Goal: Task Accomplishment & Management: Manage account settings

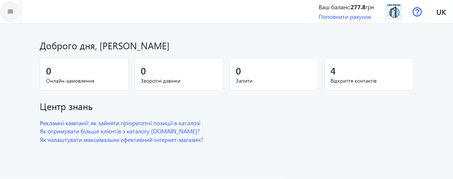
click at [10, 10] on mat-icon "menu" at bounding box center [10, 11] width 9 height 9
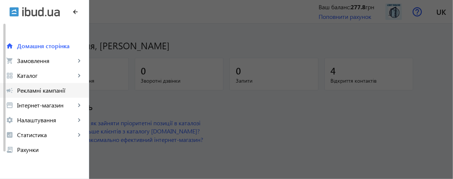
click at [46, 94] on span "Рекламні кампанії" at bounding box center [50, 90] width 66 height 7
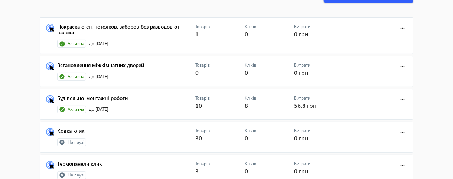
scroll to position [59, 0]
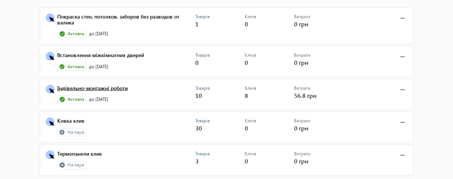
click at [120, 88] on link "Будівельно-монтажні роботи" at bounding box center [126, 90] width 138 height 10
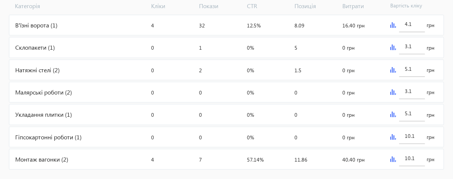
scroll to position [312, 0]
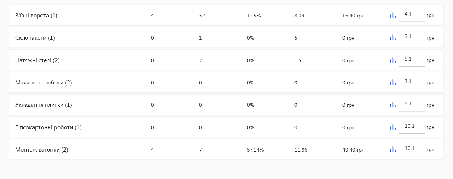
click at [62, 125] on div "Гіпсокартонні роботи (1)" at bounding box center [78, 127] width 139 height 20
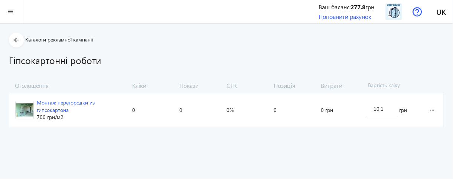
click at [67, 106] on div "Монтаж перегородки из гипсокартона" at bounding box center [82, 106] width 90 height 14
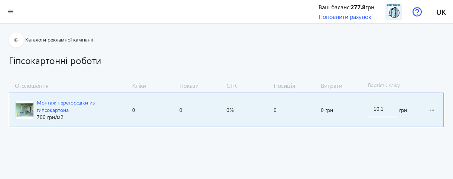
click at [60, 103] on div "Монтаж перегородки из гипсокартона" at bounding box center [82, 106] width 90 height 14
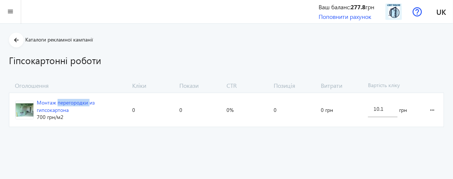
click at [60, 103] on div "Монтаж перегородки из гипсокартона" at bounding box center [82, 106] width 90 height 14
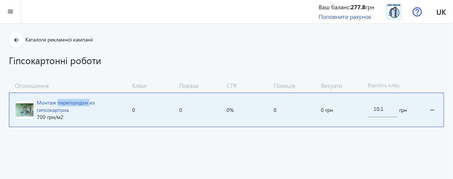
click at [18, 106] on img at bounding box center [25, 110] width 18 height 18
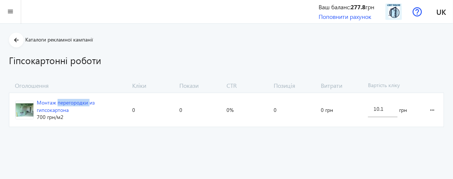
click at [25, 105] on img at bounding box center [25, 110] width 18 height 18
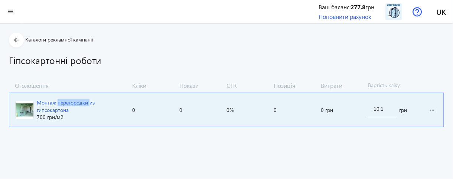
click at [25, 105] on img at bounding box center [25, 110] width 18 height 18
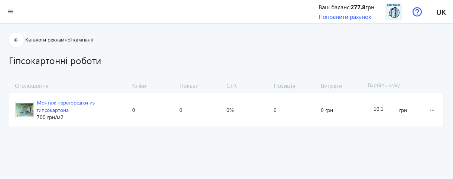
click at [36, 105] on span "Монтаж перегородки из гипсокартона 700 грн /м2" at bounding box center [69, 110] width 120 height 34
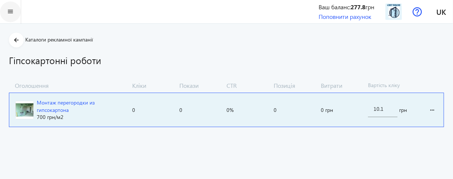
click at [9, 11] on mat-icon "menu" at bounding box center [10, 11] width 9 height 9
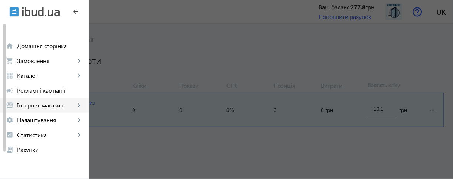
click at [53, 106] on span "Інтернет-магазин" at bounding box center [46, 105] width 58 height 7
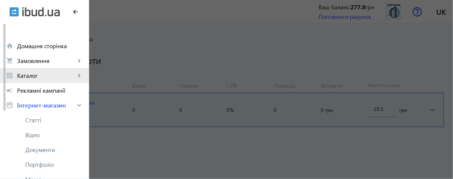
click at [19, 78] on span "Каталог" at bounding box center [46, 75] width 58 height 7
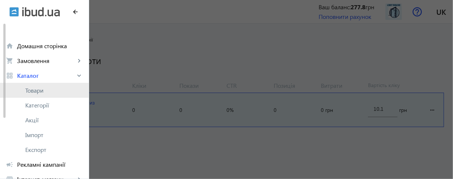
click at [39, 90] on span "Товари" at bounding box center [54, 90] width 58 height 7
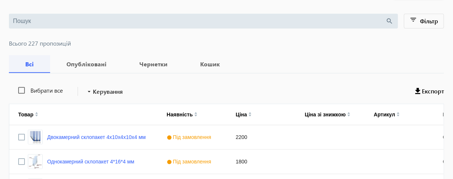
scroll to position [89, 0]
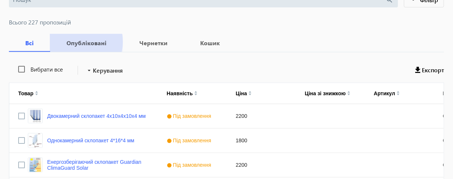
click at [80, 42] on b "Опубліковані" at bounding box center [86, 43] width 55 height 6
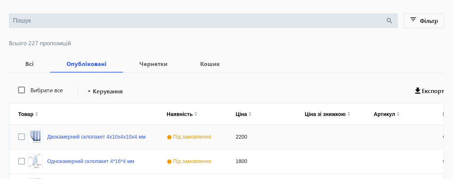
scroll to position [30, 0]
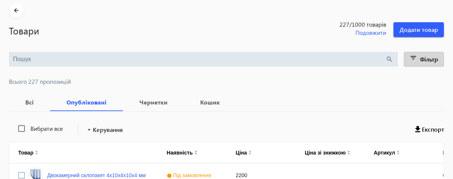
click at [419, 60] on span at bounding box center [425, 60] width 40 height 18
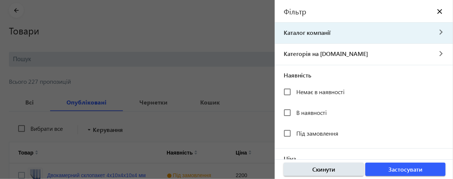
click at [306, 33] on span "Каталог компанії" at bounding box center [354, 33] width 158 height 8
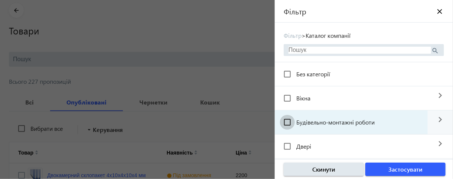
click at [289, 121] on input "Будівельно-монтажні роботи" at bounding box center [287, 122] width 15 height 15
checkbox input "true"
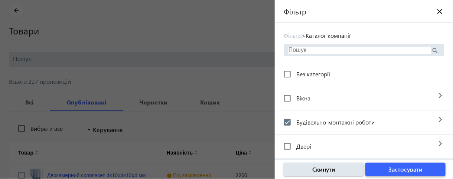
click at [405, 171] on span "Застосувати" at bounding box center [406, 170] width 34 height 8
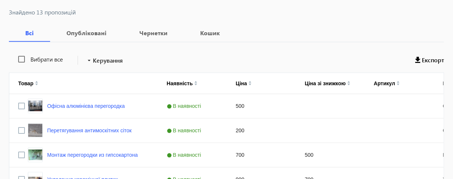
scroll to position [178, 0]
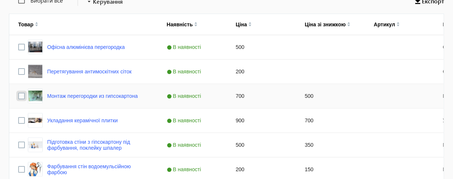
click at [21, 97] on input "Press Space to toggle row selection (unchecked)" at bounding box center [21, 96] width 7 height 7
checkbox input "true"
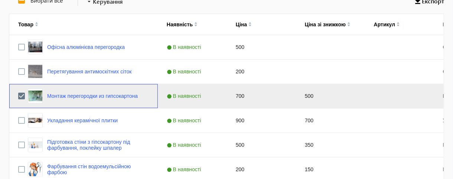
click at [74, 101] on div "Монтаж перегородки из гипсокартона" at bounding box center [83, 96] width 110 height 15
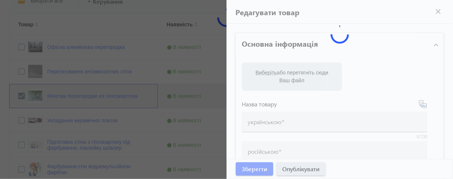
type input "Монтаж перегородки из гипсокартона"
checkbox input "true"
type input "700"
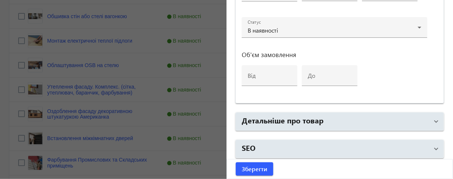
scroll to position [357, 0]
click at [251, 174] on span "submit" at bounding box center [255, 170] width 38 height 18
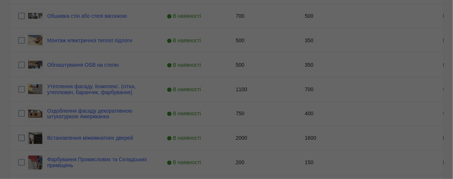
scroll to position [0, 0]
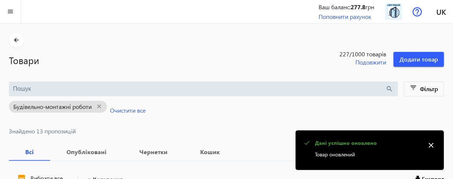
click at [432, 146] on mat-icon "close" at bounding box center [431, 145] width 11 height 11
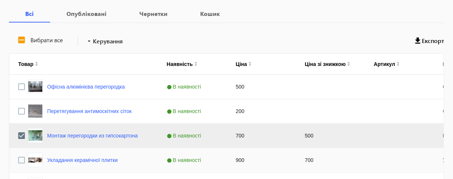
scroll to position [149, 0]
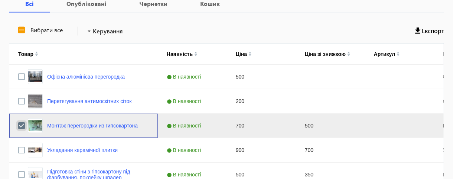
click at [21, 126] on input "Press Space to toggle row selection (checked)" at bounding box center [21, 126] width 7 height 7
checkbox input "false"
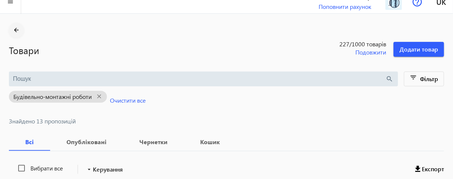
scroll to position [0, 0]
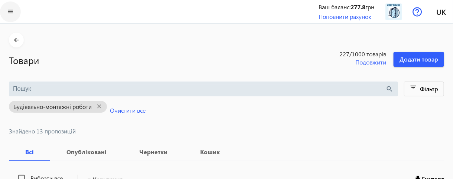
click at [14, 11] on mat-icon "menu" at bounding box center [10, 11] width 9 height 9
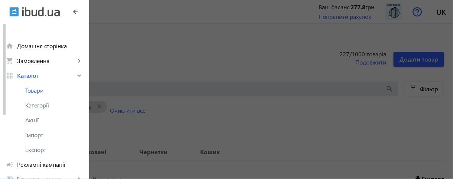
scroll to position [89, 0]
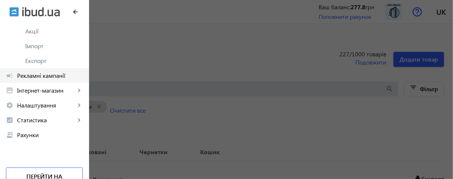
click at [55, 77] on span "Рекламні кампанії" at bounding box center [50, 75] width 66 height 7
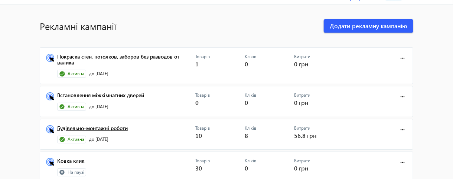
scroll to position [30, 0]
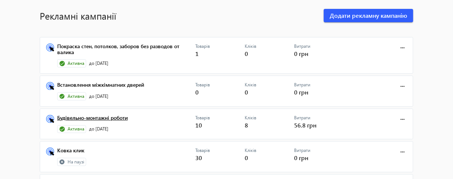
click at [115, 117] on link "Будівельно-монтажні роботи" at bounding box center [126, 120] width 138 height 10
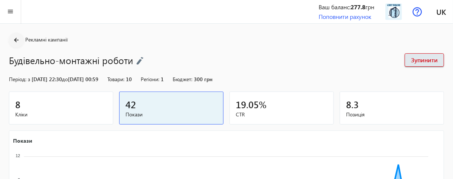
click at [16, 42] on mat-icon "arrow_back" at bounding box center [16, 40] width 9 height 9
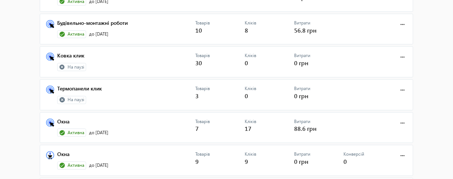
scroll to position [114, 0]
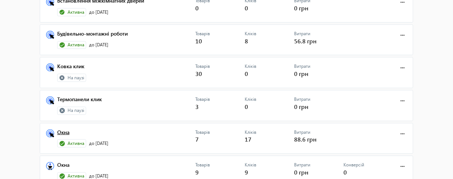
click at [66, 132] on link "Окна" at bounding box center [126, 135] width 138 height 10
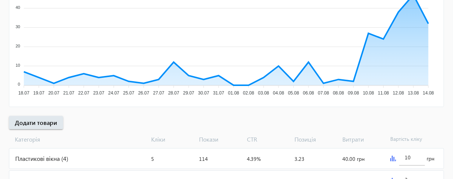
scroll to position [238, 0]
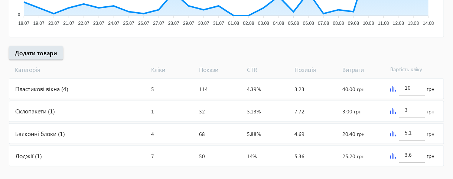
click at [51, 88] on div "Пластикові вікна (4)" at bounding box center [78, 89] width 139 height 20
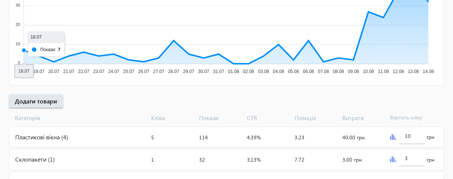
scroll to position [127, 0]
